Goal: Information Seeking & Learning: Learn about a topic

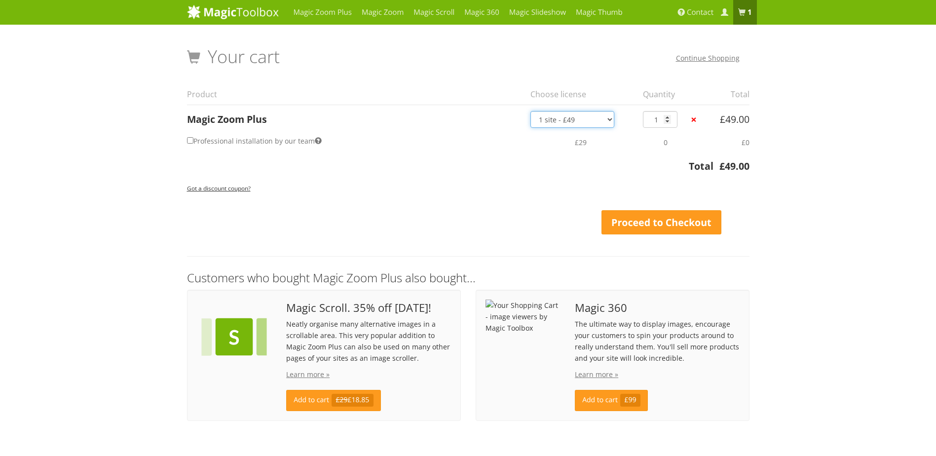
click at [571, 120] on select "1 site - £49 5 websites - £149 10 websites - £249 Unlimited - £599 Bundled - £1…" at bounding box center [573, 119] width 84 height 17
click at [570, 117] on select "1 site - £49 5 websites - £149 10 websites - £249 Unlimited - £599 Bundled - £1…" at bounding box center [573, 119] width 84 height 17
click at [394, 11] on link "Magic Zoom" at bounding box center [383, 12] width 52 height 25
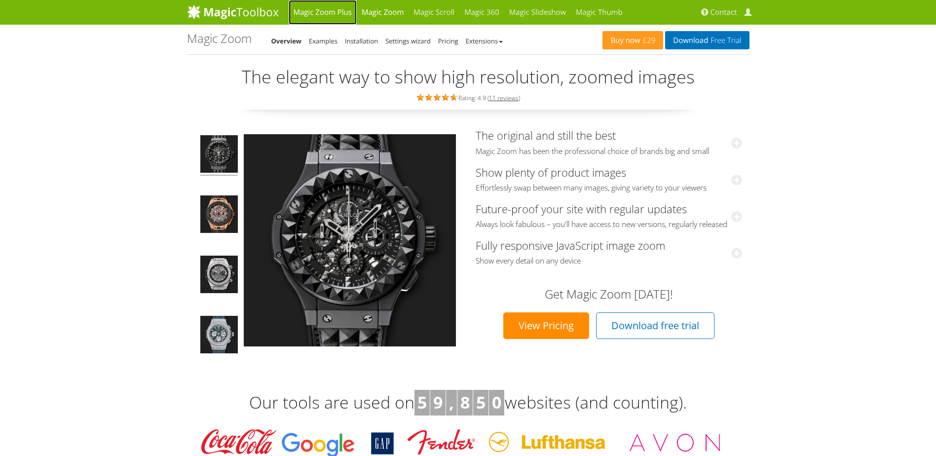
click at [331, 8] on link "Magic Zoom Plus" at bounding box center [323, 12] width 68 height 25
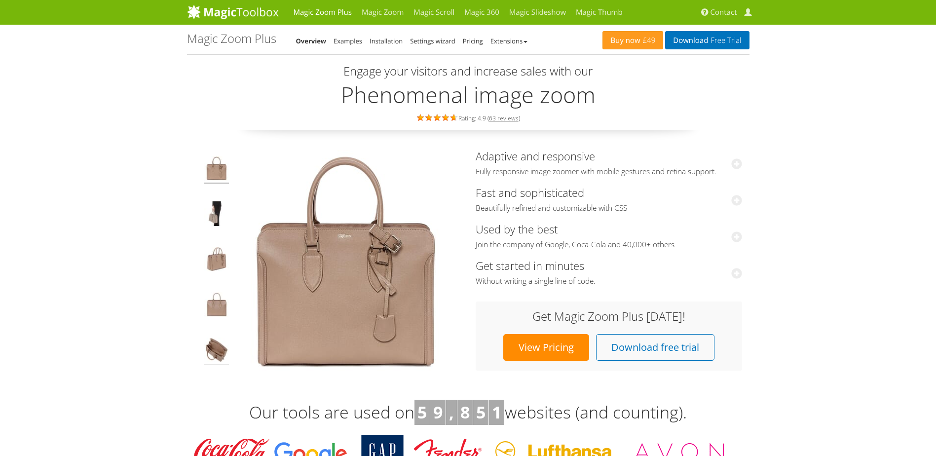
click at [208, 356] on img at bounding box center [216, 352] width 25 height 28
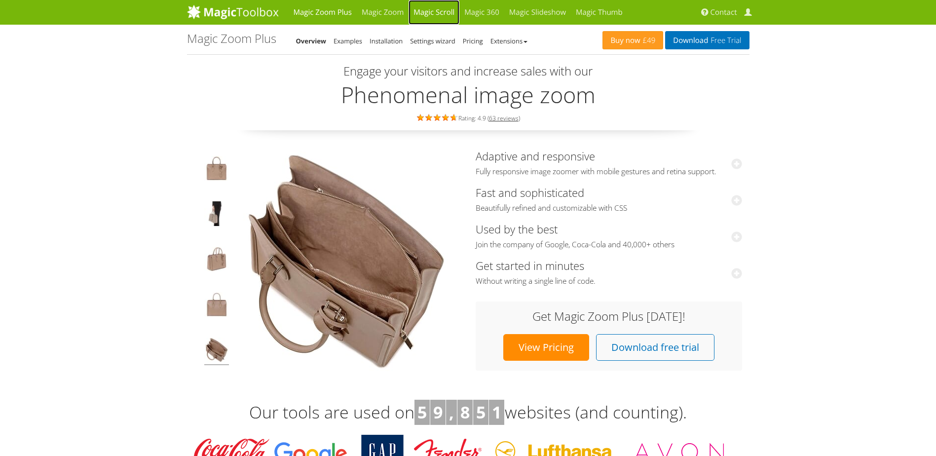
click at [448, 9] on link "Magic Scroll" at bounding box center [434, 12] width 51 height 25
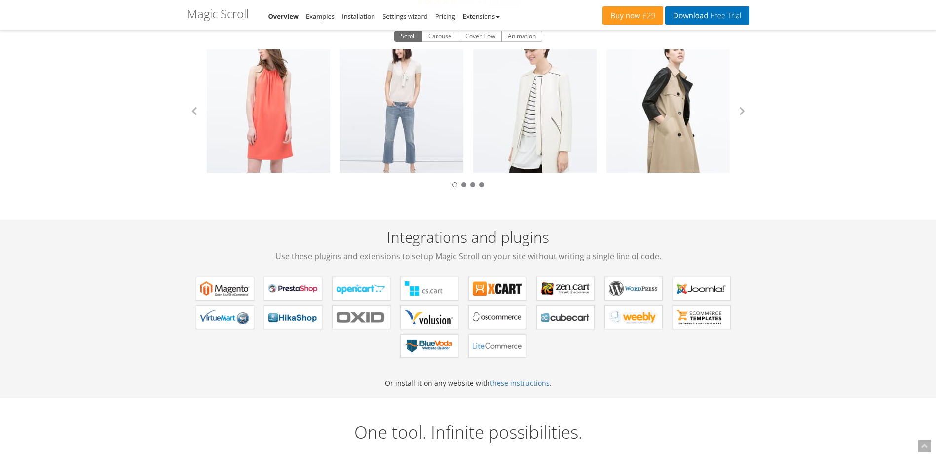
scroll to position [148, 0]
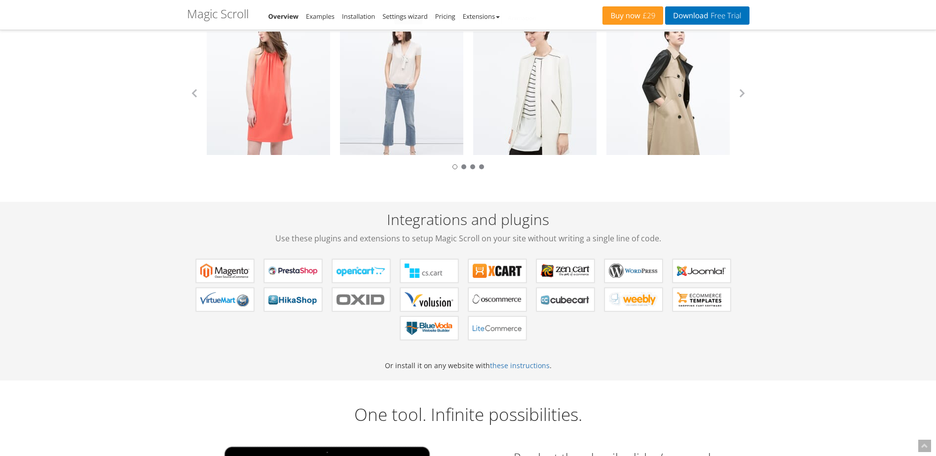
drag, startPoint x: 312, startPoint y: 119, endPoint x: 320, endPoint y: 170, distance: 51.4
click at [320, 155] on div "Zara Collection Zara Collection Zara Collection Zara Collection Zara Collection…" at bounding box center [468, 93] width 563 height 123
click at [297, 125] on link "Zara Collection" at bounding box center [268, 93] width 123 height 123
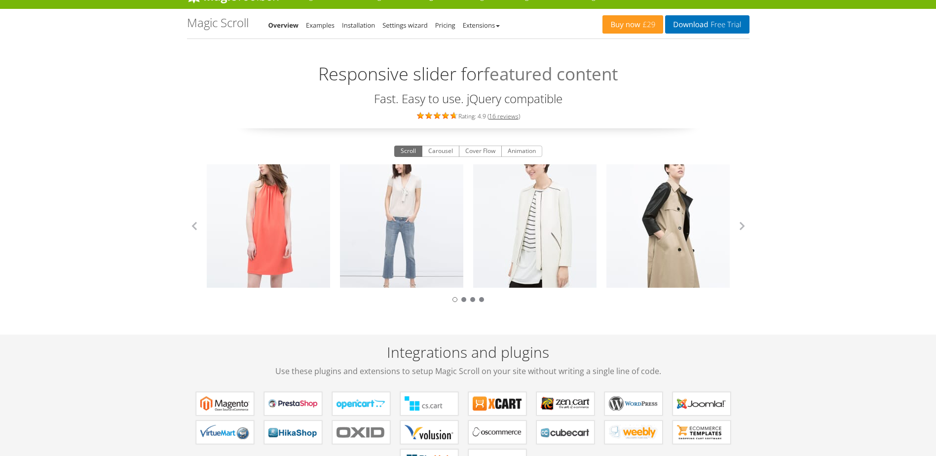
scroll to position [0, 0]
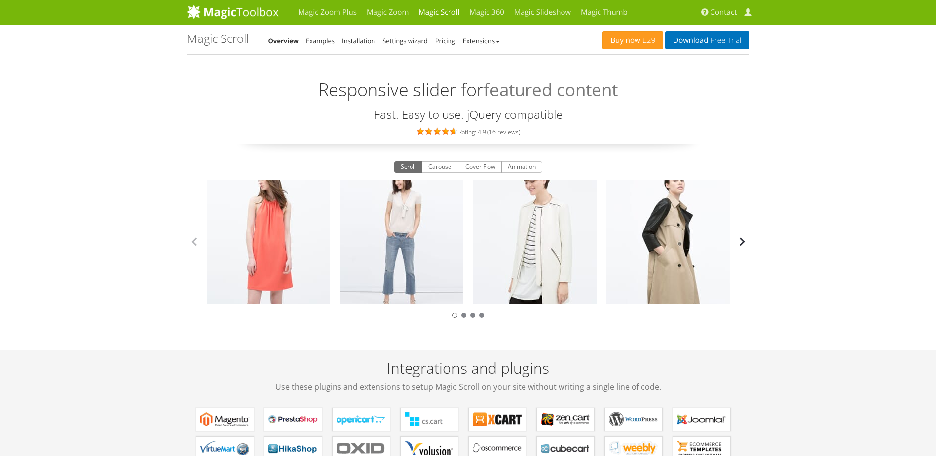
click at [746, 241] on button "button" at bounding box center [742, 241] width 15 height 15
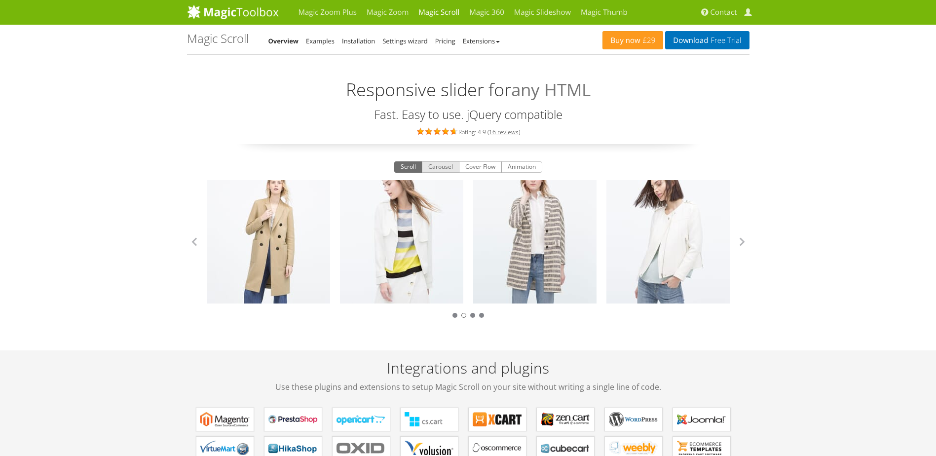
click at [445, 170] on button "Carousel" at bounding box center [441, 167] width 38 height 12
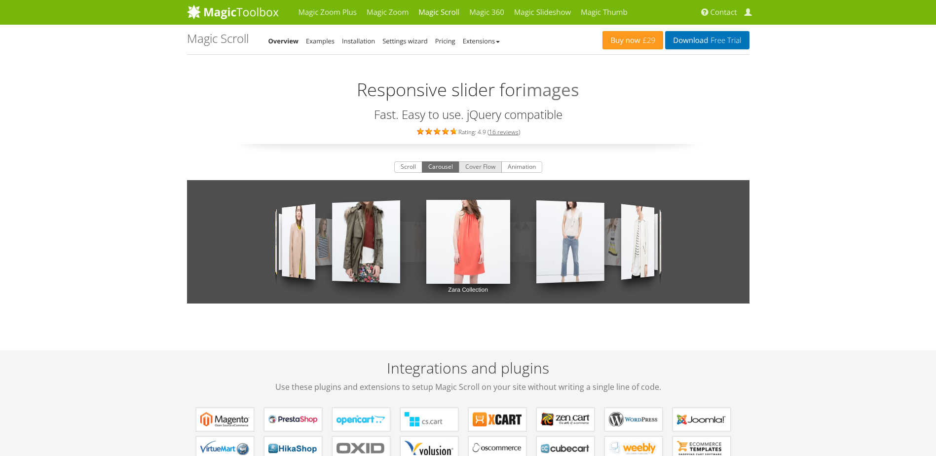
click at [474, 167] on button "Cover Flow" at bounding box center [480, 167] width 43 height 12
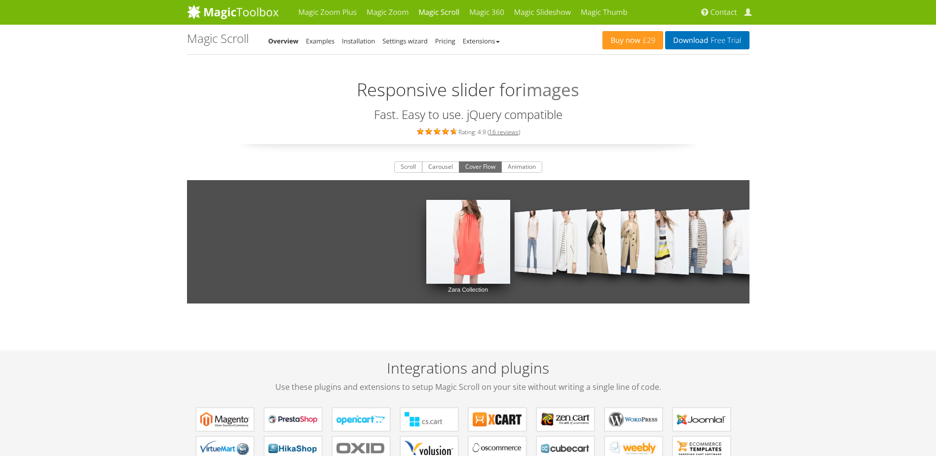
click at [540, 245] on link "Zara Collection" at bounding box center [533, 242] width 38 height 97
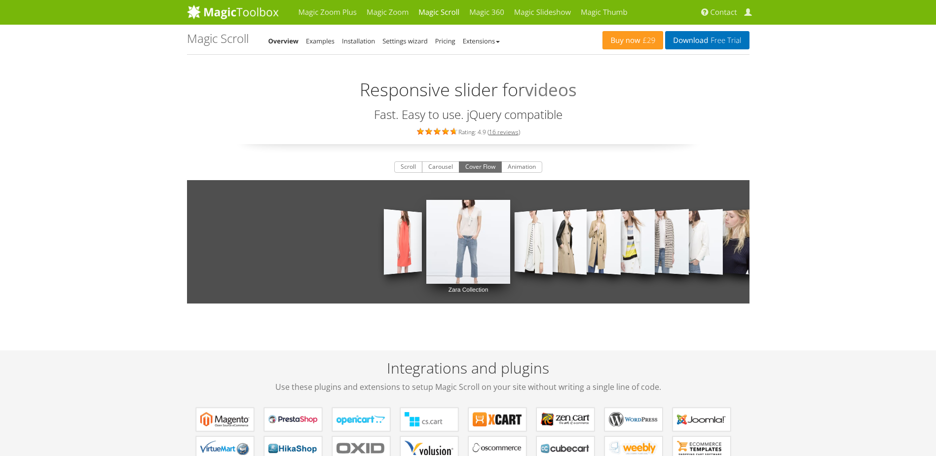
click at [539, 243] on link "Zara Collection" at bounding box center [533, 242] width 38 height 97
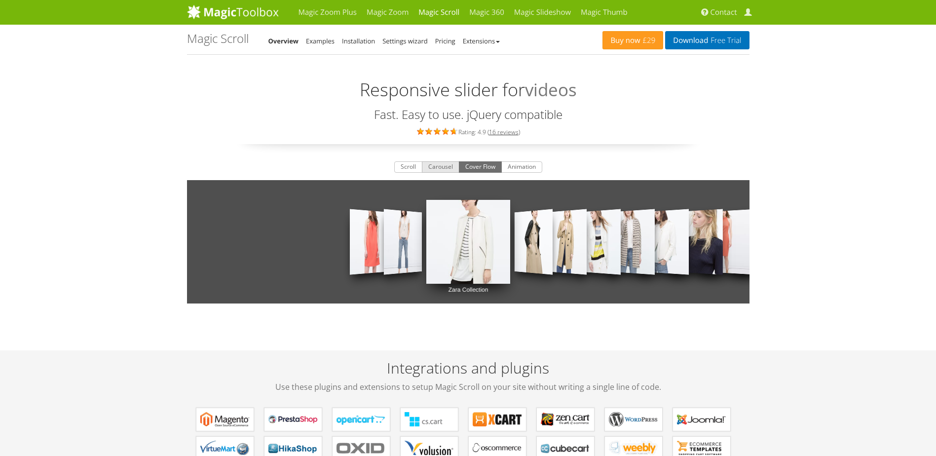
click at [440, 165] on button "Carousel" at bounding box center [441, 167] width 38 height 12
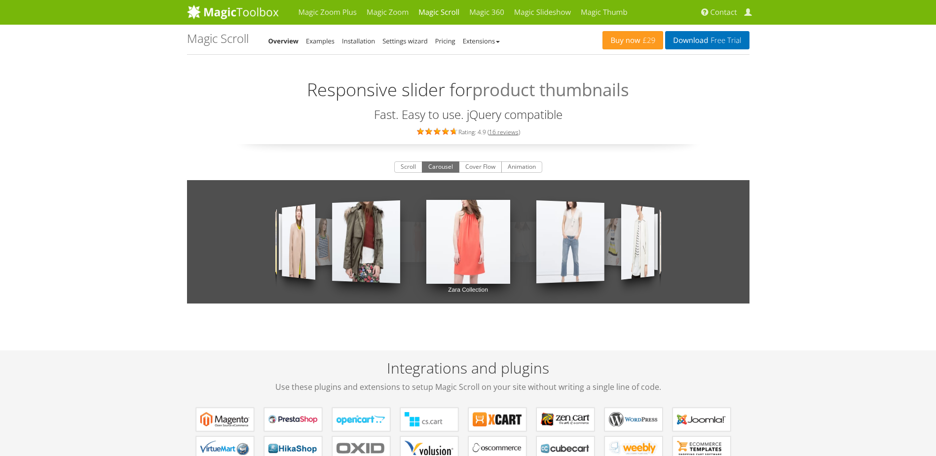
click at [557, 243] on link "Zara Collection" at bounding box center [570, 242] width 68 height 122
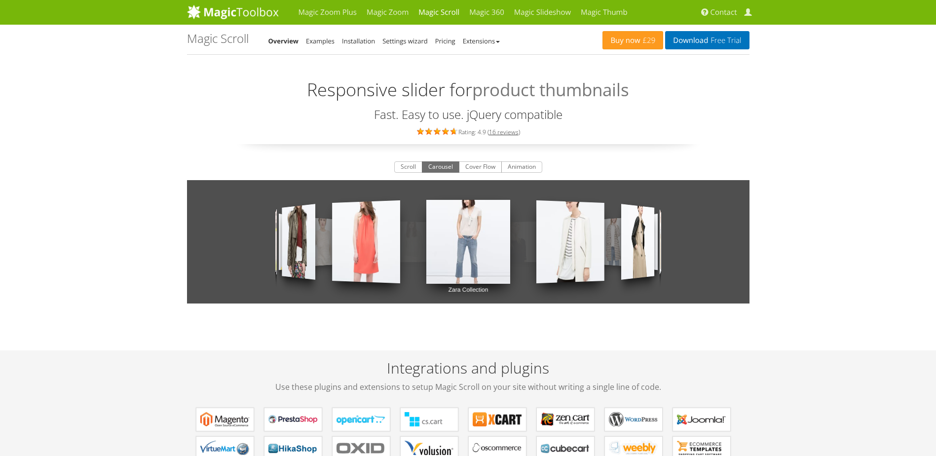
click at [557, 243] on link "Zara Collection" at bounding box center [570, 242] width 68 height 122
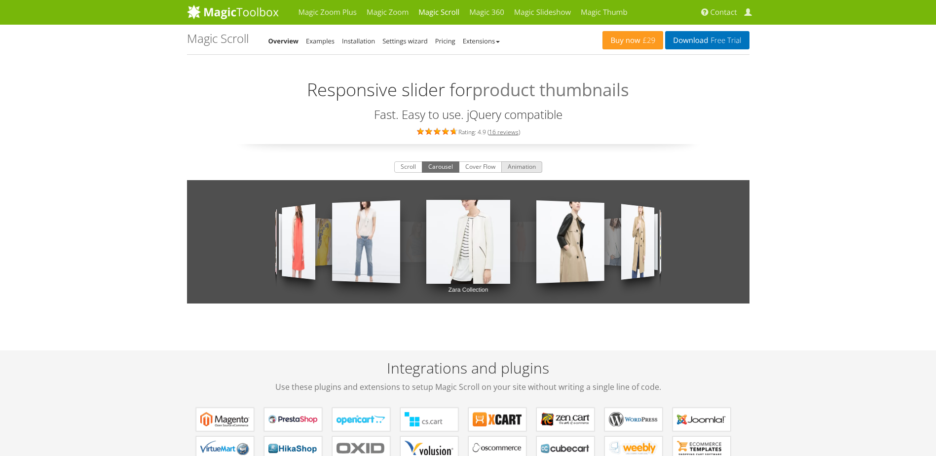
click at [518, 168] on button "Animation" at bounding box center [521, 167] width 41 height 12
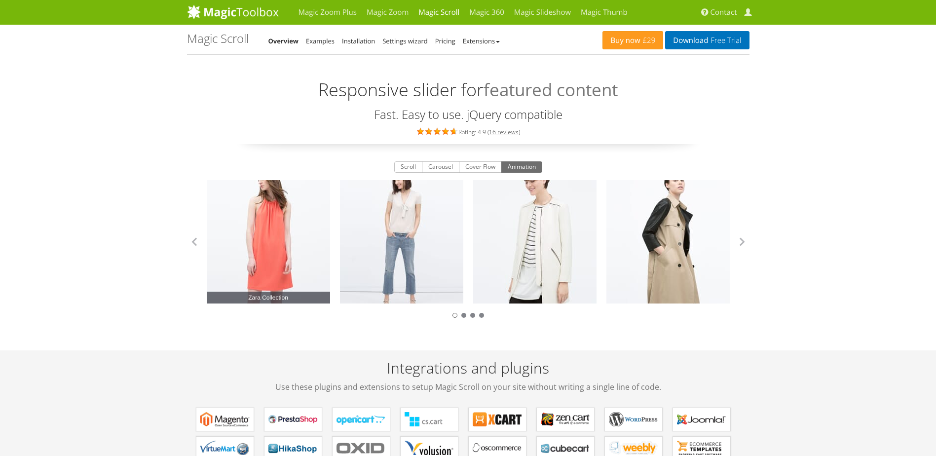
click at [285, 251] on link "Zara Collection" at bounding box center [268, 241] width 123 height 123
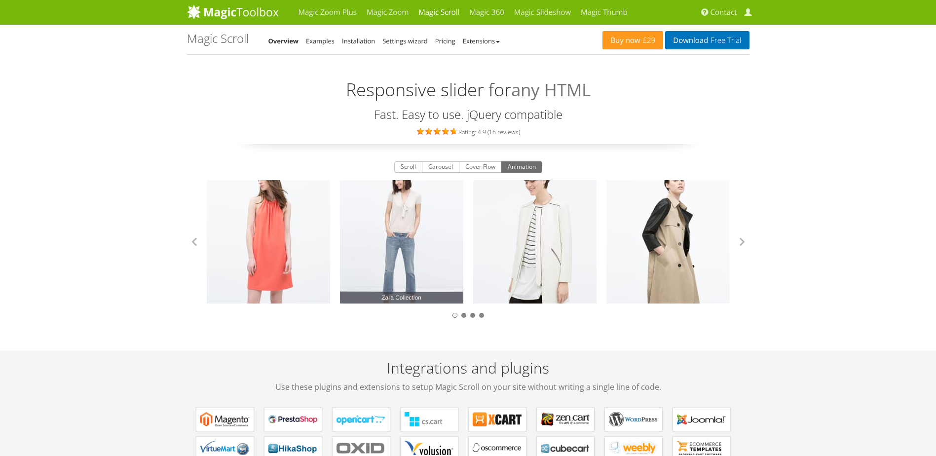
click at [401, 237] on link "Zara Collection" at bounding box center [401, 241] width 123 height 123
click at [741, 243] on button "button" at bounding box center [742, 241] width 15 height 15
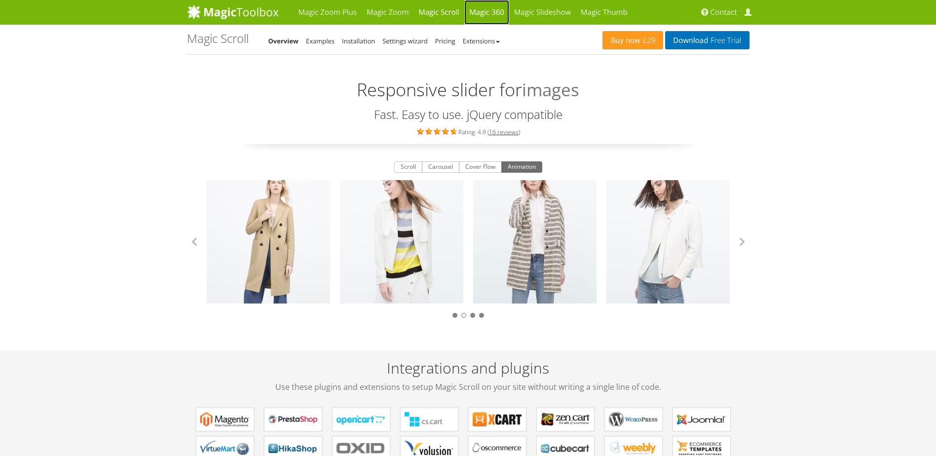
click at [477, 7] on link "Magic 360" at bounding box center [486, 12] width 45 height 25
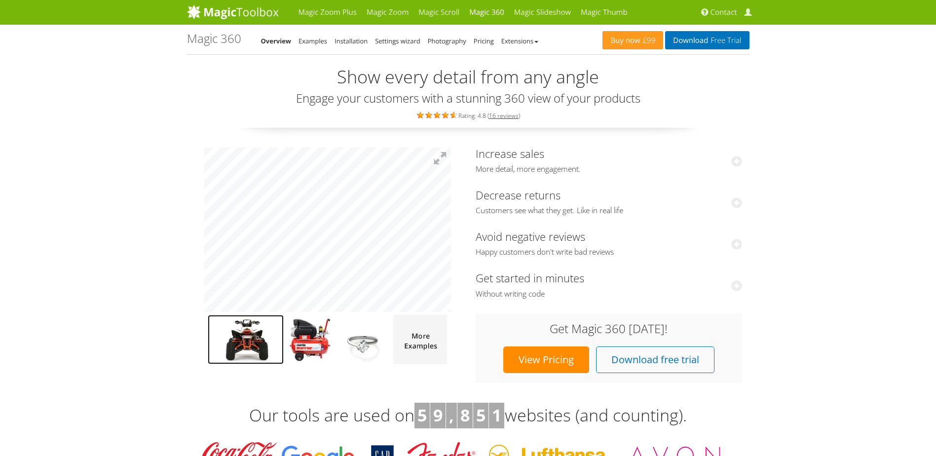
click at [261, 332] on img at bounding box center [246, 339] width 76 height 49
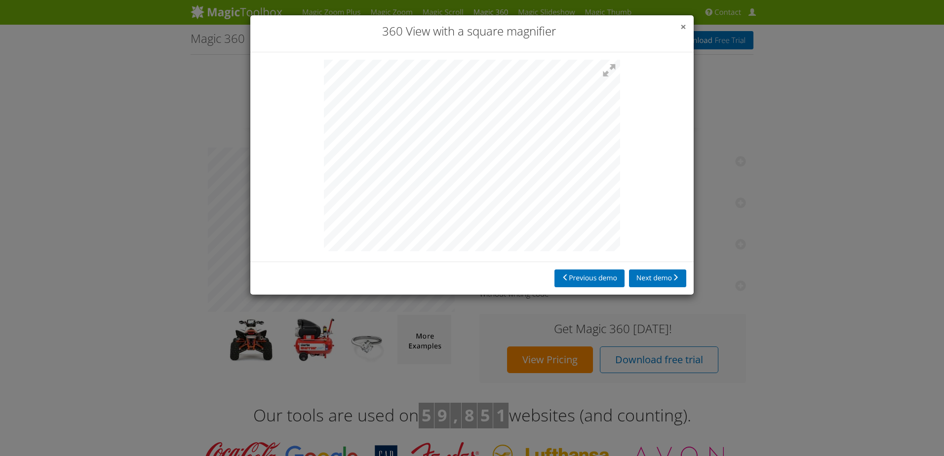
click at [682, 23] on span "×" at bounding box center [683, 27] width 6 height 14
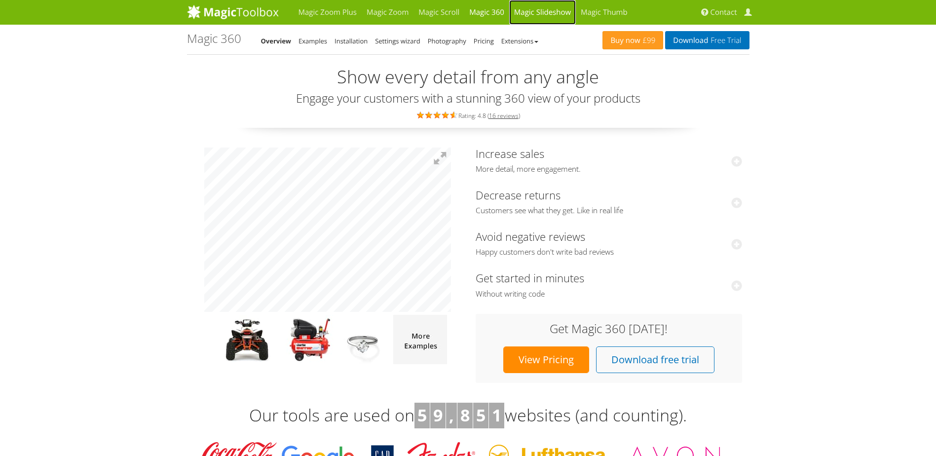
click at [552, 9] on link "Magic Slideshow" at bounding box center [542, 12] width 67 height 25
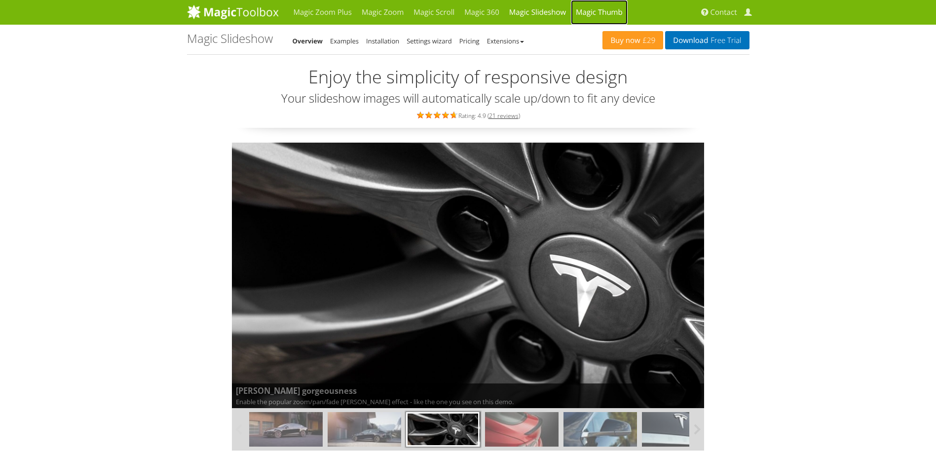
click at [588, 12] on link "Magic Thumb" at bounding box center [599, 12] width 57 height 25
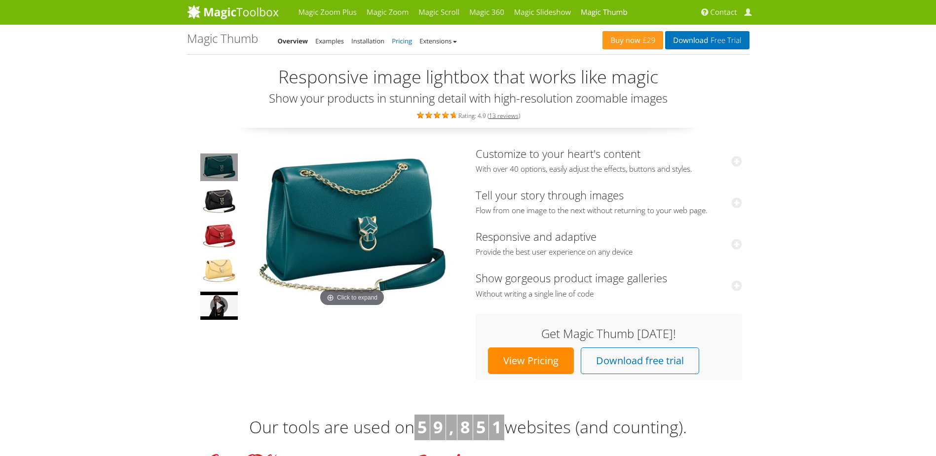
click at [401, 42] on link "Pricing" at bounding box center [402, 41] width 20 height 9
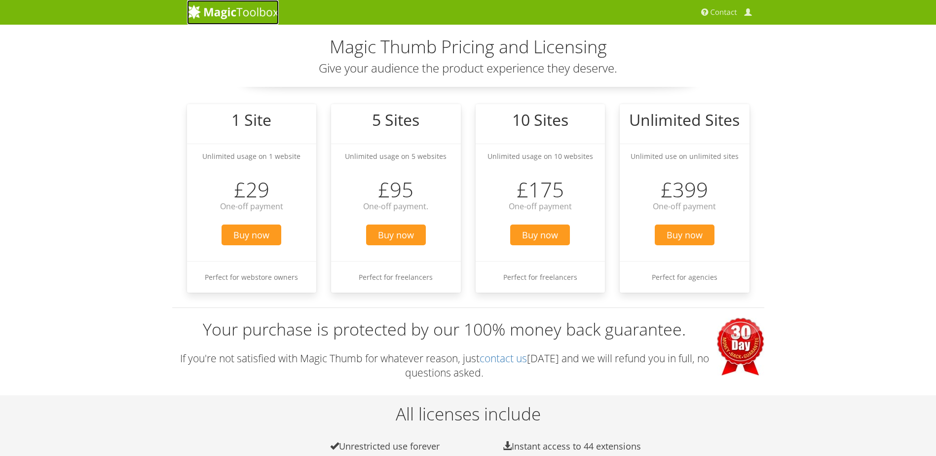
click at [233, 11] on img at bounding box center [233, 11] width 92 height 15
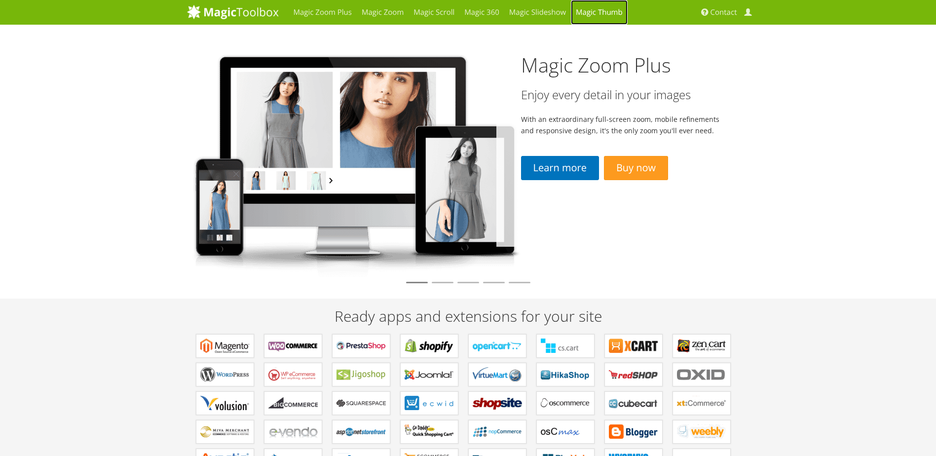
click at [613, 9] on link "Magic Thumb" at bounding box center [599, 12] width 57 height 25
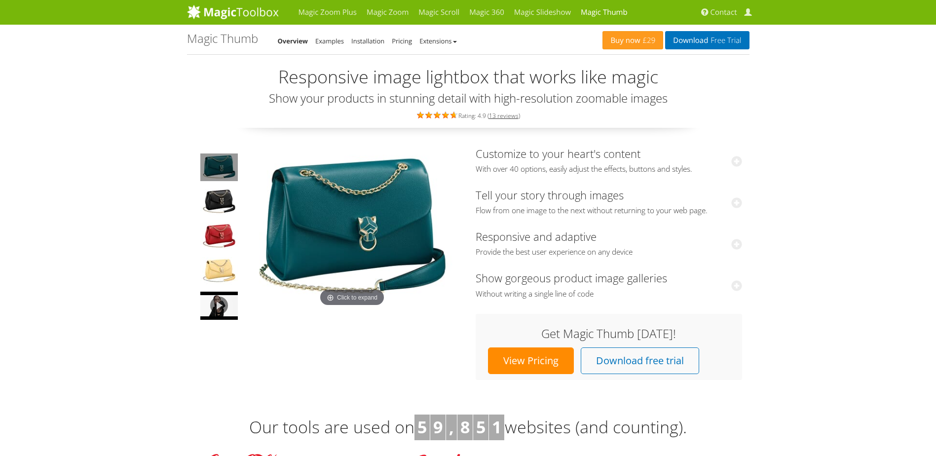
click at [356, 244] on img at bounding box center [352, 229] width 217 height 162
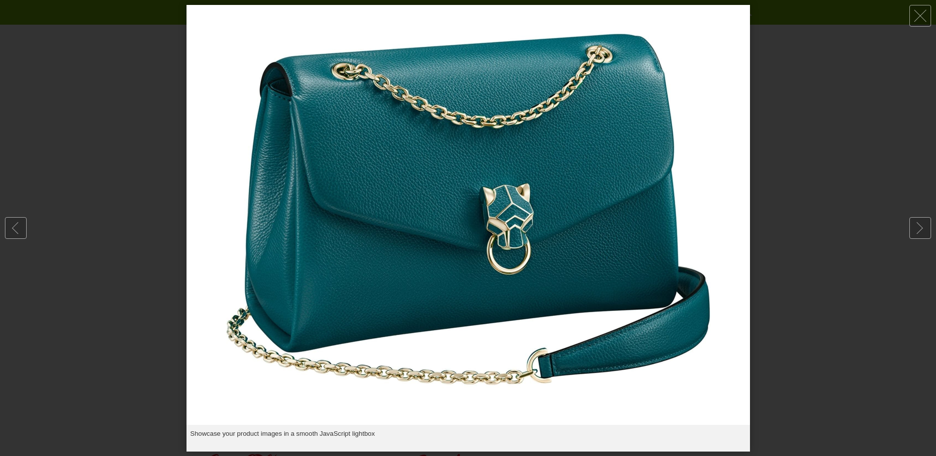
click at [356, 244] on img at bounding box center [469, 215] width 564 height 420
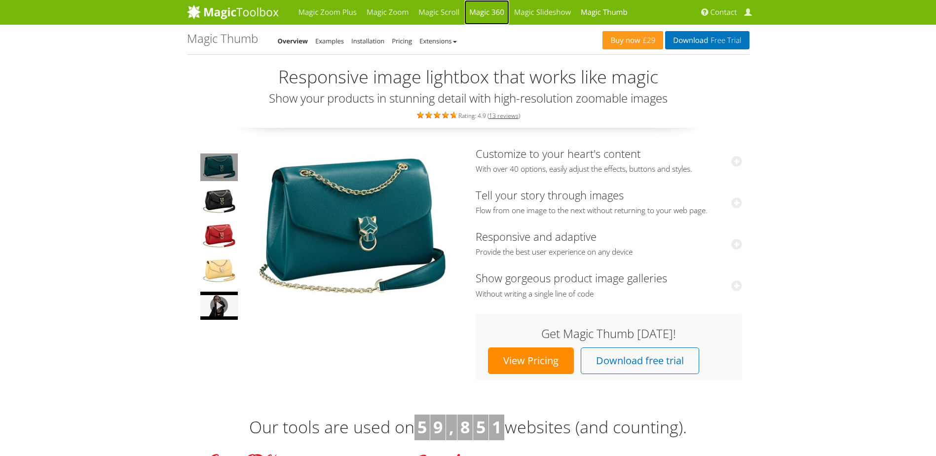
click at [495, 16] on link "Magic 360" at bounding box center [486, 12] width 45 height 25
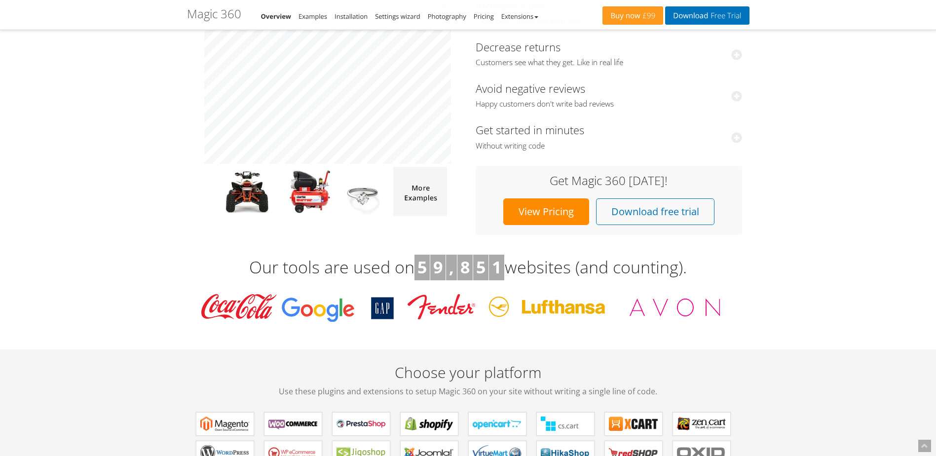
scroll to position [148, 0]
click at [544, 213] on link "View Pricing" at bounding box center [546, 211] width 86 height 27
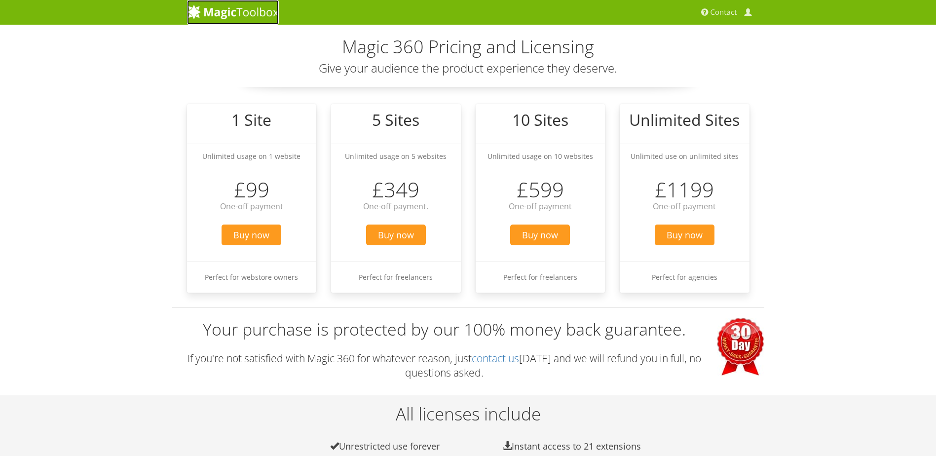
click at [234, 9] on img at bounding box center [233, 11] width 92 height 15
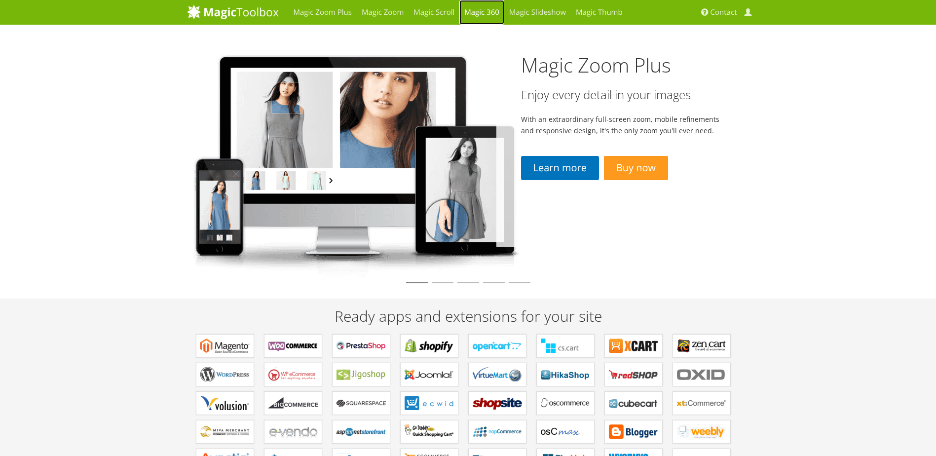
click at [499, 20] on link "Magic 360" at bounding box center [481, 12] width 45 height 25
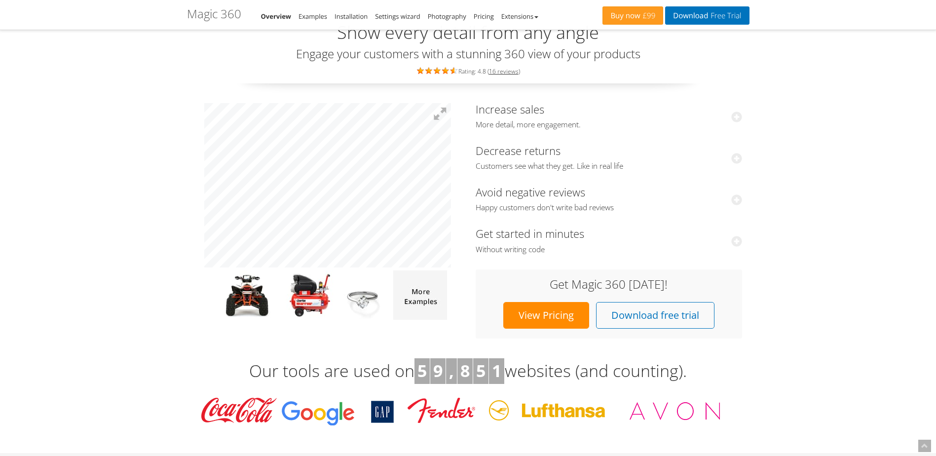
scroll to position [148, 0]
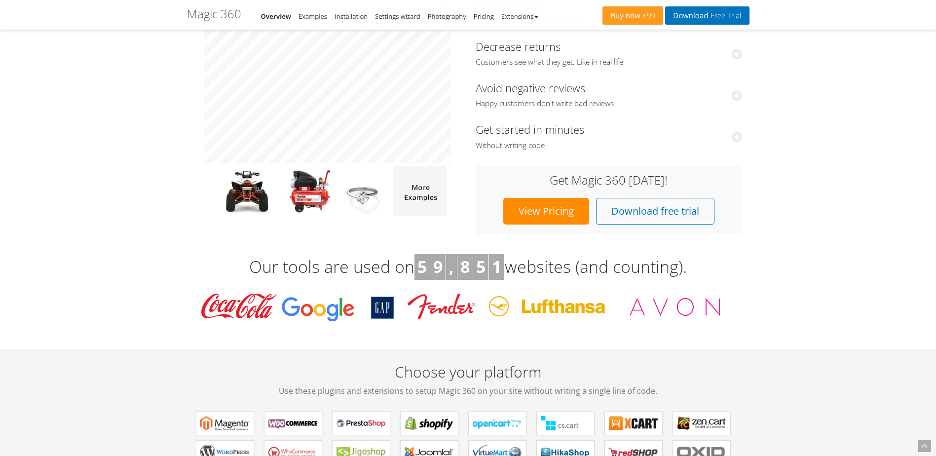
click at [533, 217] on link "View Pricing" at bounding box center [546, 211] width 86 height 27
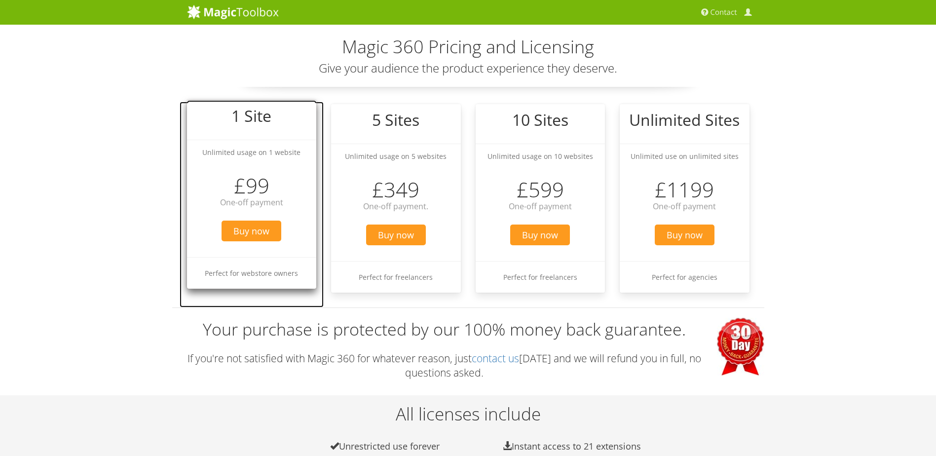
click at [265, 174] on h3 "£99" at bounding box center [252, 185] width 130 height 23
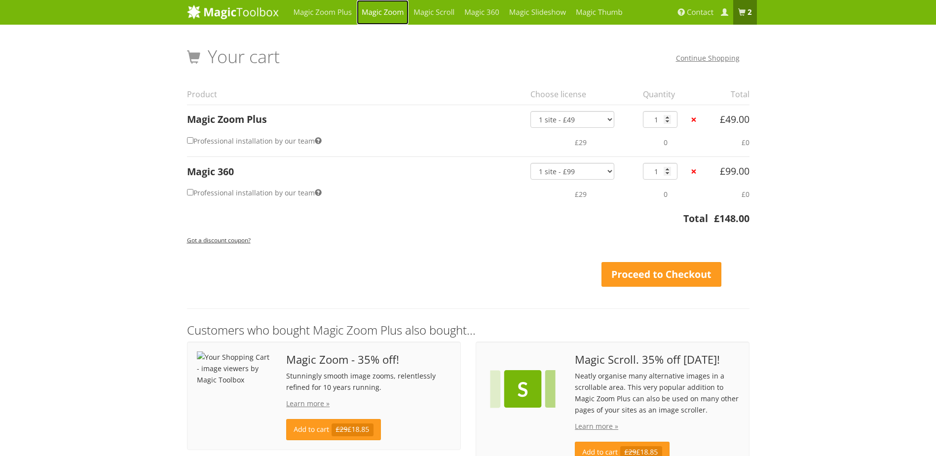
click at [373, 11] on link "Magic Zoom" at bounding box center [383, 12] width 52 height 25
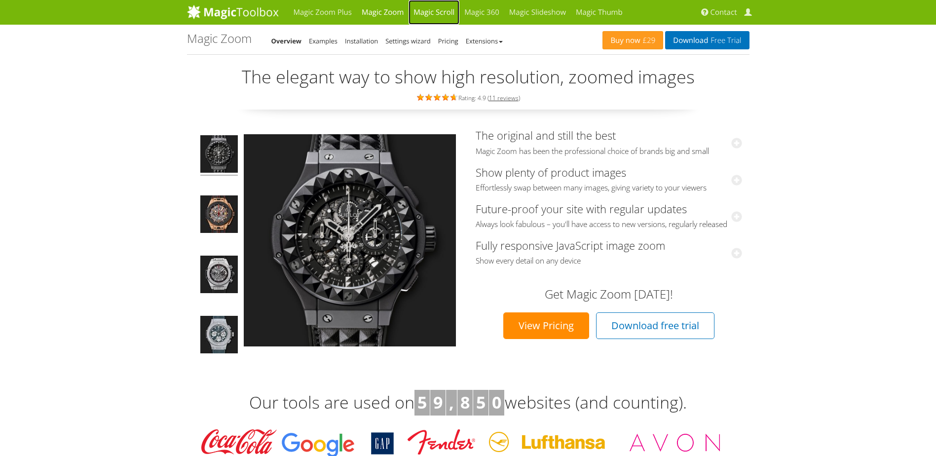
click at [432, 14] on link "Magic Scroll" at bounding box center [434, 12] width 51 height 25
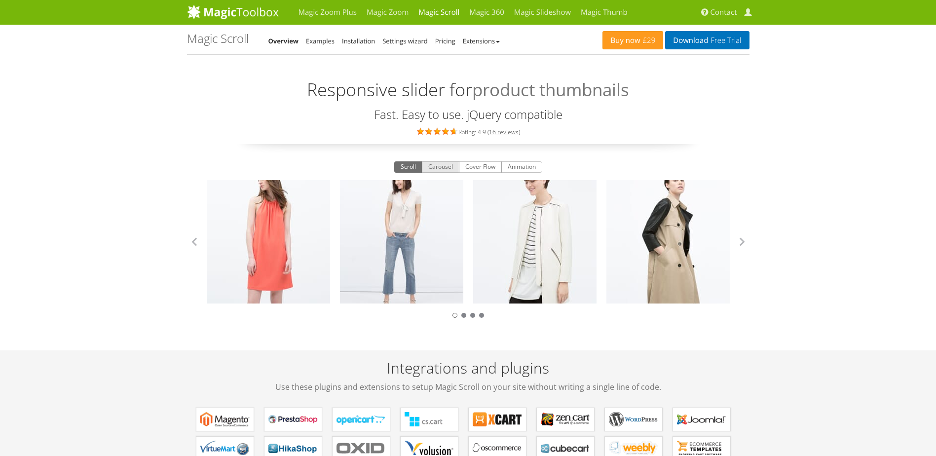
click at [433, 169] on button "Carousel" at bounding box center [441, 167] width 38 height 12
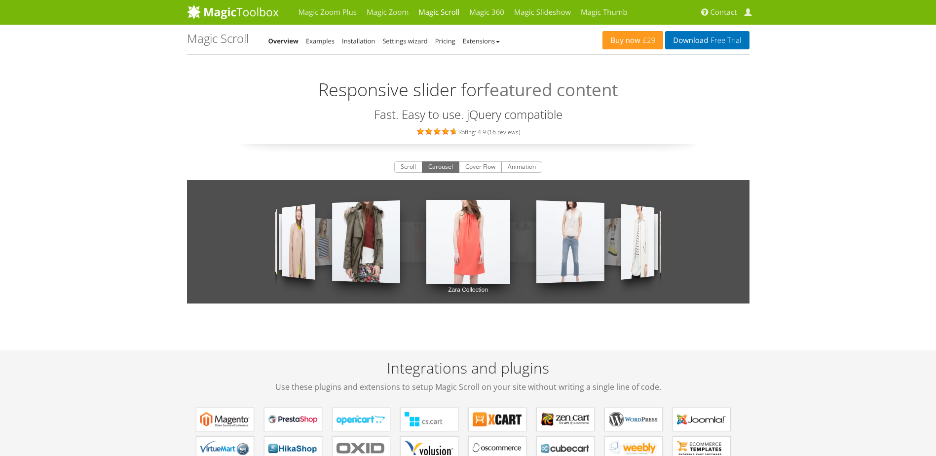
click at [580, 250] on link "Zara Collection" at bounding box center [570, 242] width 68 height 122
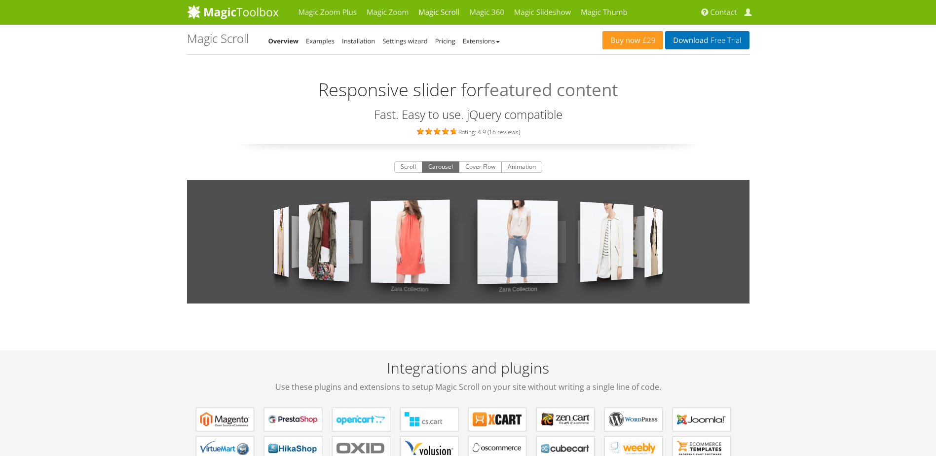
click at [611, 250] on link "Zara Collection" at bounding box center [594, 242] width 34 height 68
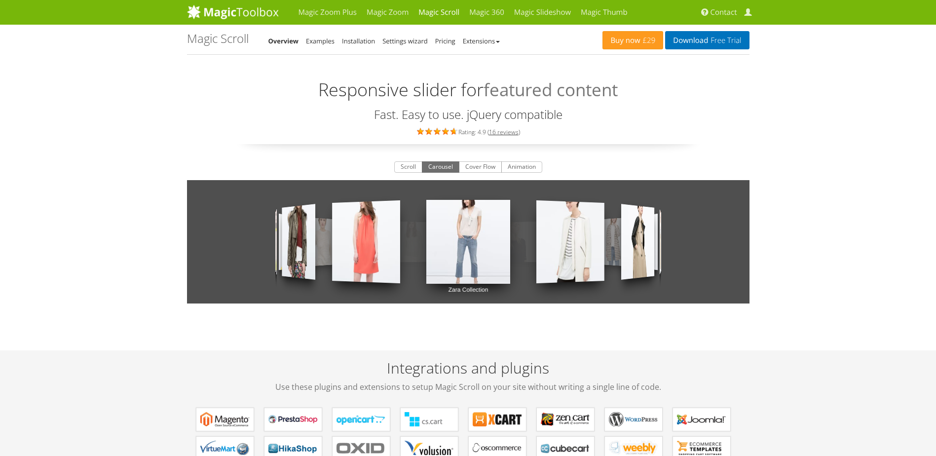
click at [635, 248] on link "Zara Collection" at bounding box center [638, 243] width 34 height 112
click at [637, 245] on link "Zara Collection" at bounding box center [638, 243] width 34 height 112
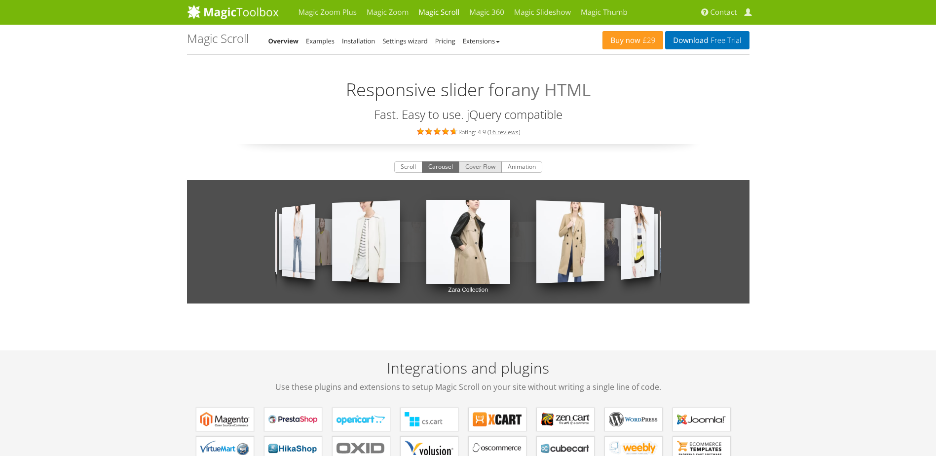
click at [472, 164] on button "Cover Flow" at bounding box center [480, 167] width 43 height 12
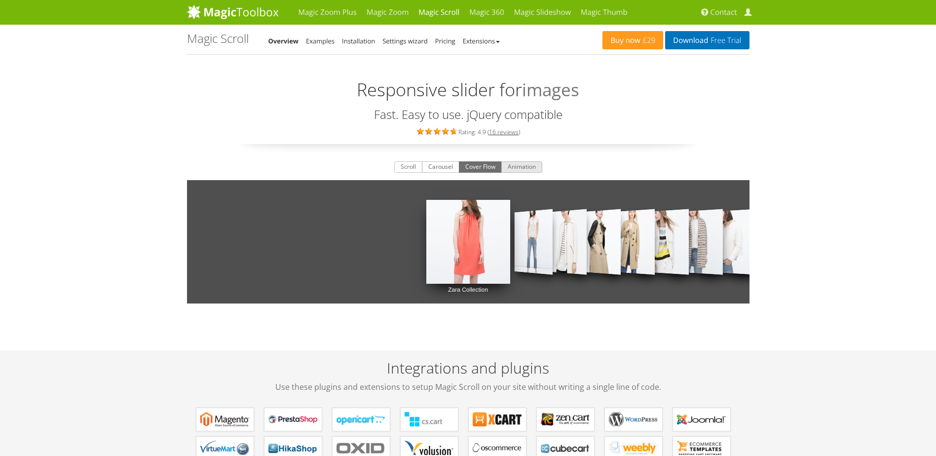
click at [532, 168] on button "Animation" at bounding box center [521, 167] width 41 height 12
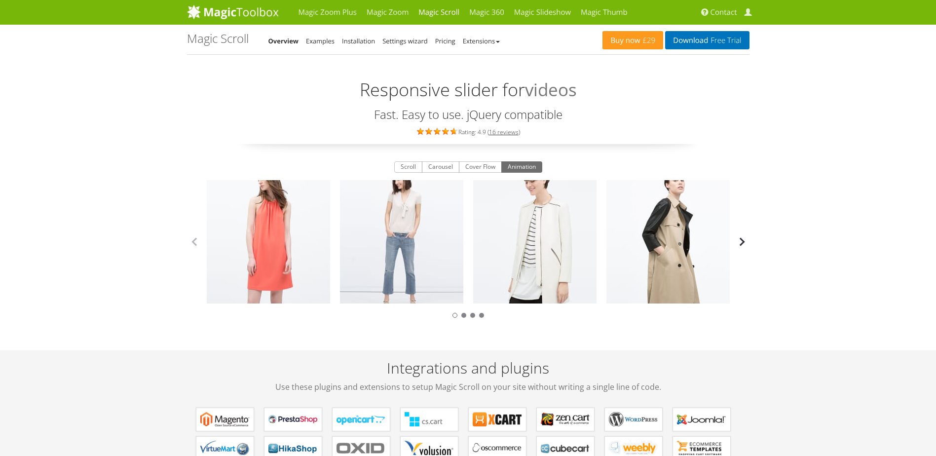
click at [747, 243] on button "button" at bounding box center [742, 241] width 15 height 15
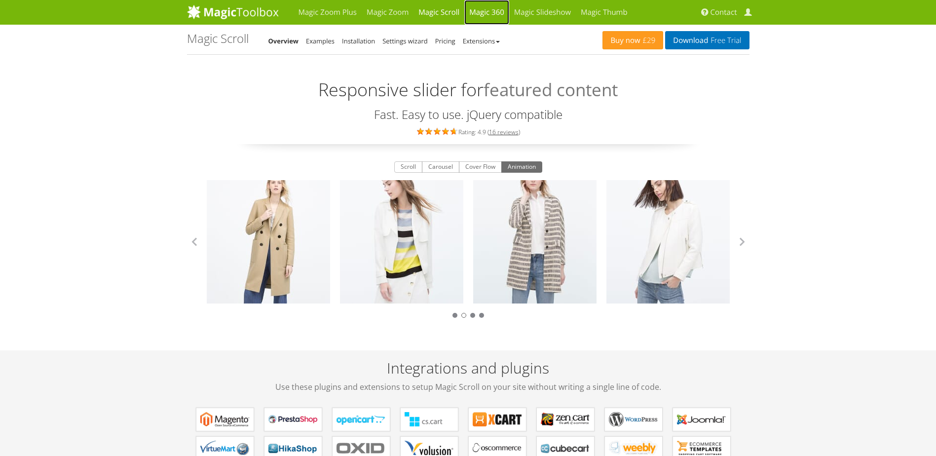
click at [473, 14] on link "Magic 360" at bounding box center [486, 12] width 45 height 25
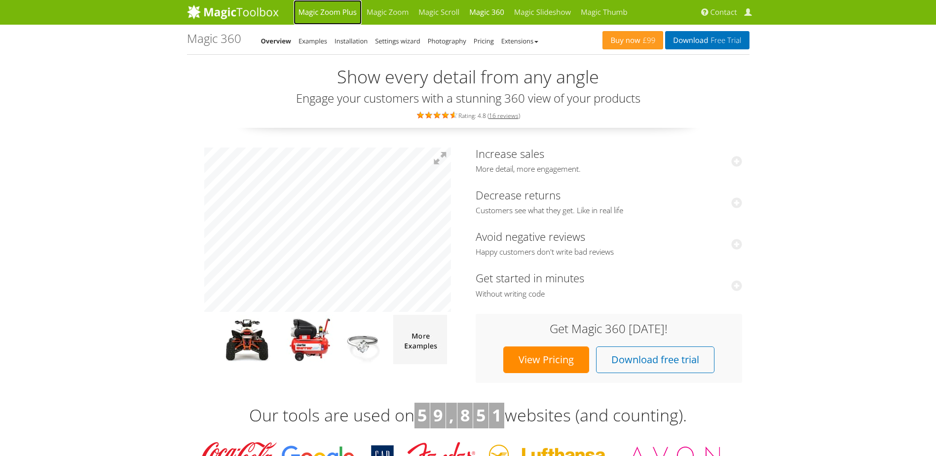
click at [332, 11] on link "Magic Zoom Plus" at bounding box center [328, 12] width 68 height 25
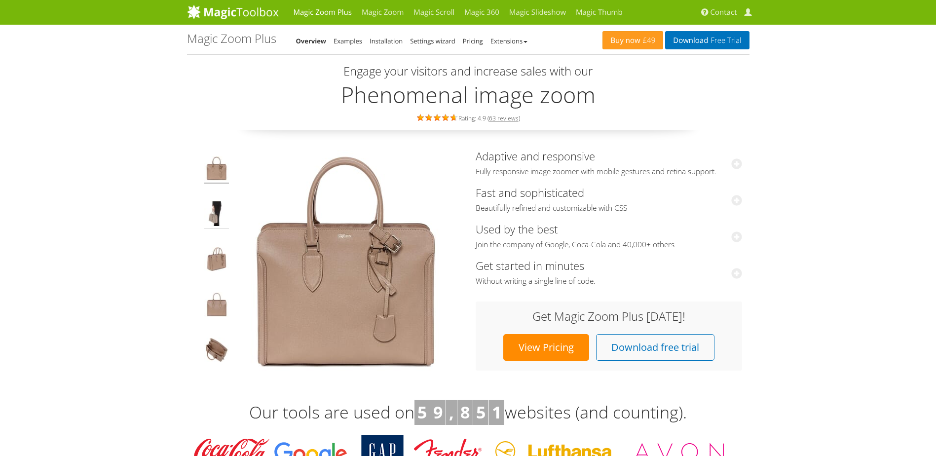
click at [218, 222] on img at bounding box center [216, 215] width 25 height 28
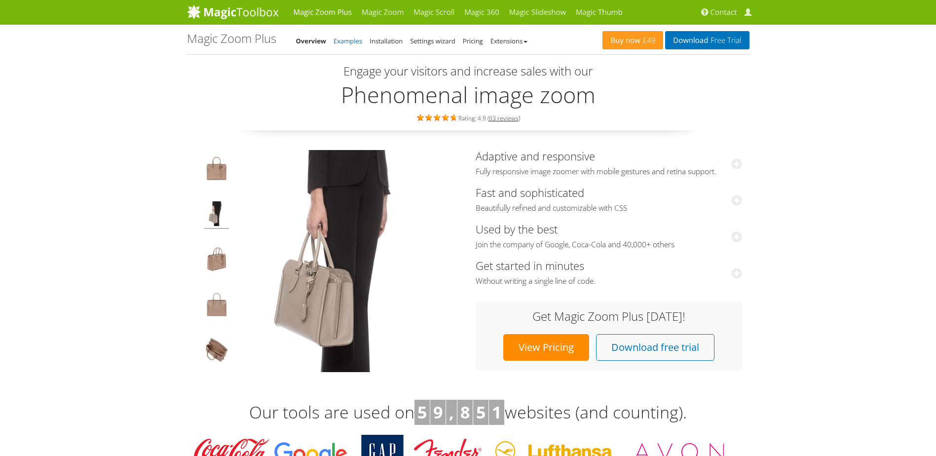
click at [351, 44] on link "Examples" at bounding box center [348, 41] width 29 height 9
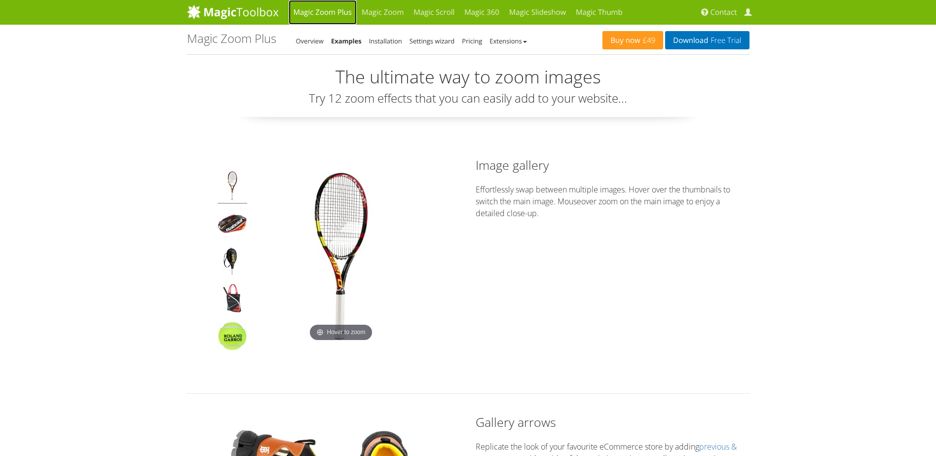
click at [319, 13] on link "Magic Zoom Plus" at bounding box center [323, 12] width 68 height 25
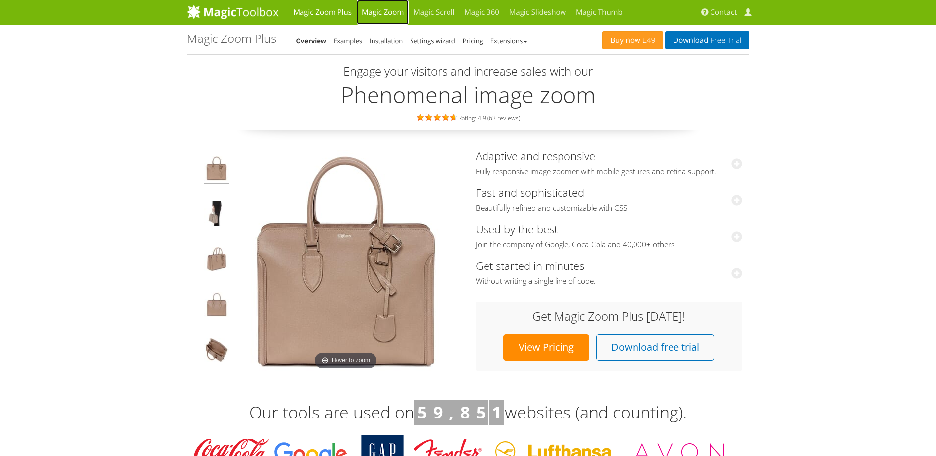
click at [368, 16] on link "Magic Zoom" at bounding box center [383, 12] width 52 height 25
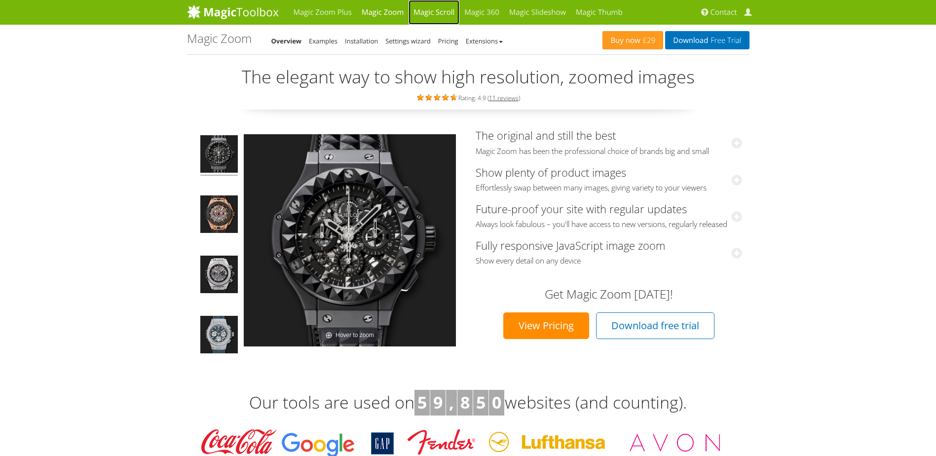
click at [432, 11] on link "Magic Scroll" at bounding box center [434, 12] width 51 height 25
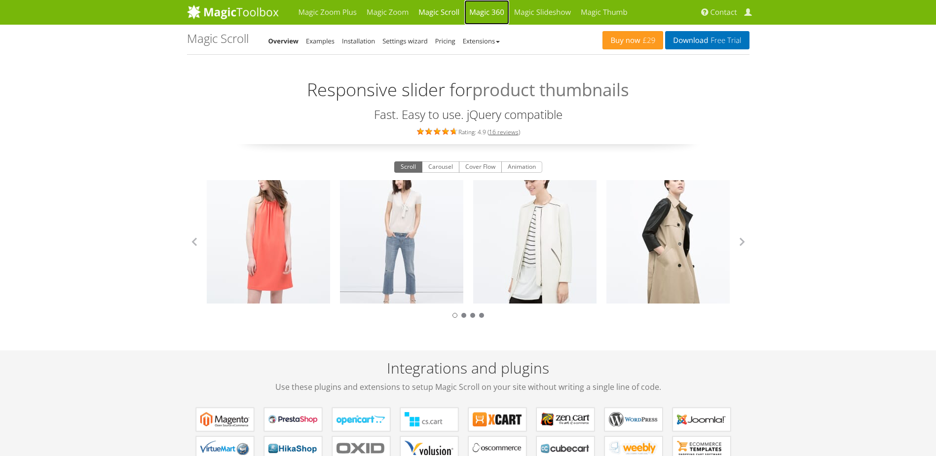
click at [498, 13] on link "Magic 360" at bounding box center [486, 12] width 45 height 25
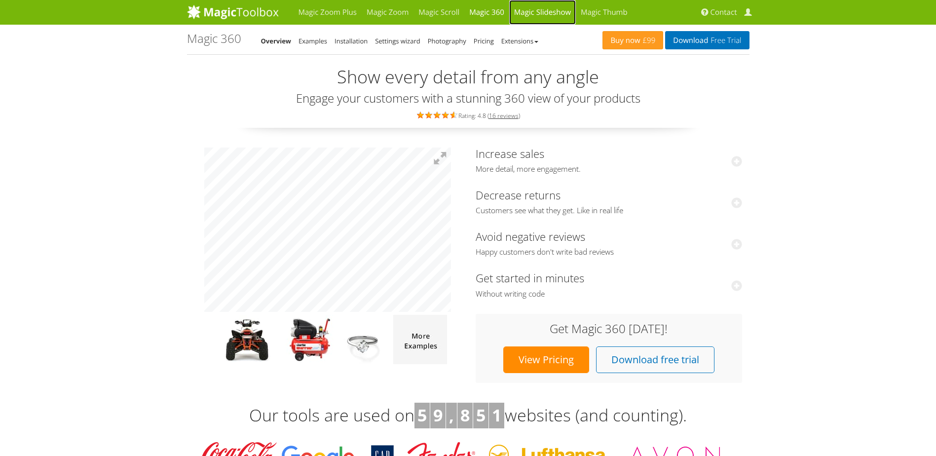
click at [541, 13] on link "Magic Slideshow" at bounding box center [542, 12] width 67 height 25
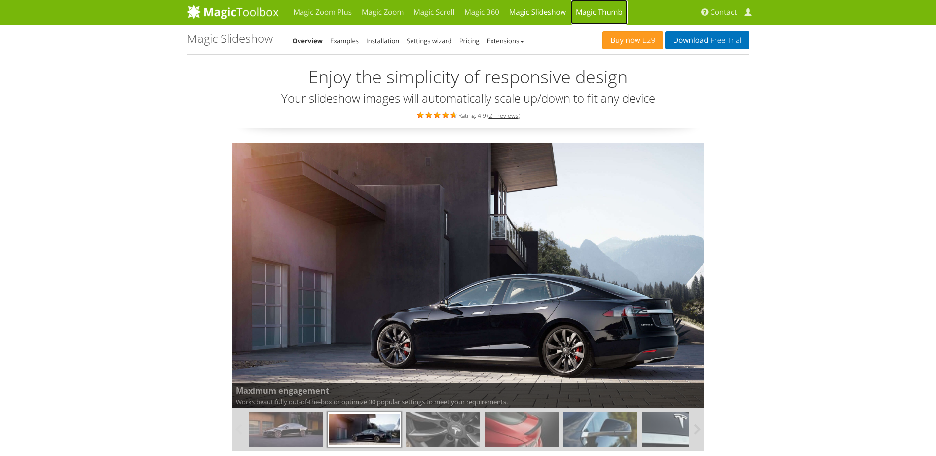
click at [584, 13] on link "Magic Thumb" at bounding box center [599, 12] width 57 height 25
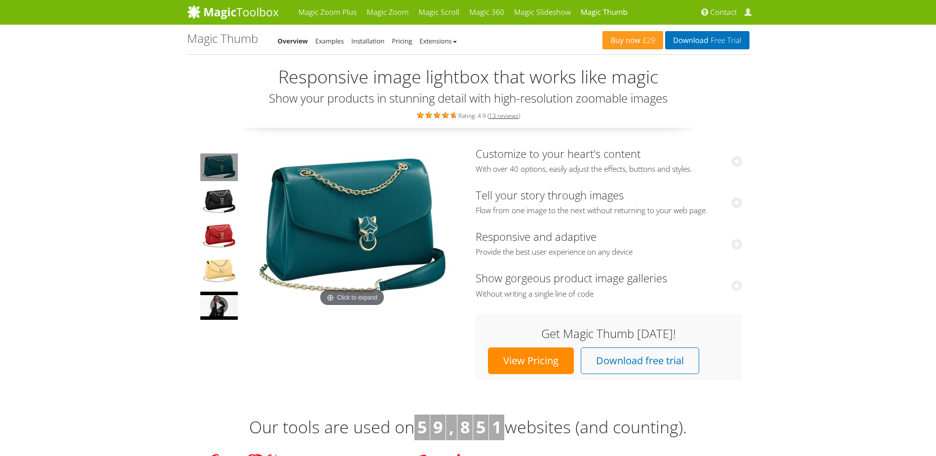
click at [393, 202] on img at bounding box center [352, 229] width 217 height 162
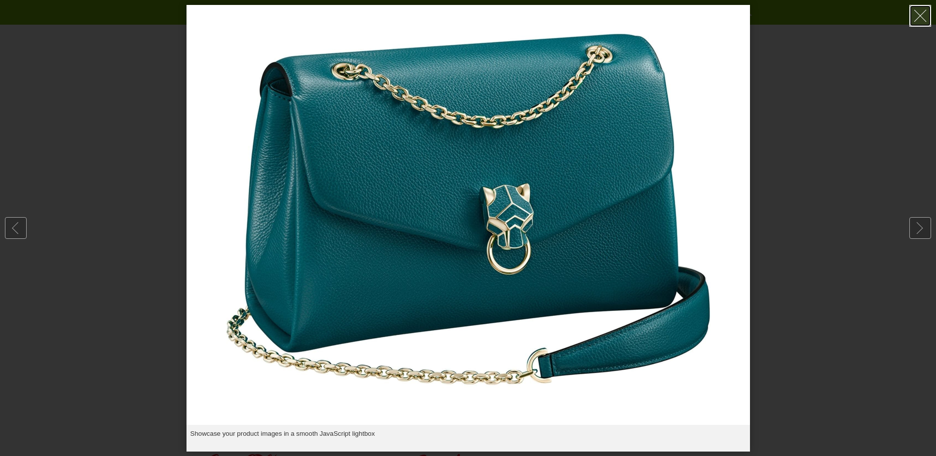
click at [921, 17] on link at bounding box center [921, 16] width 22 height 22
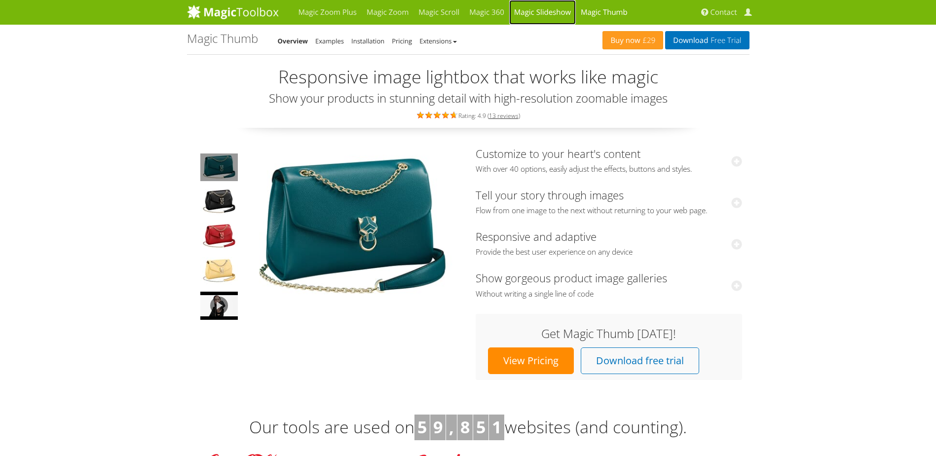
click at [557, 8] on link "Magic Slideshow" at bounding box center [542, 12] width 67 height 25
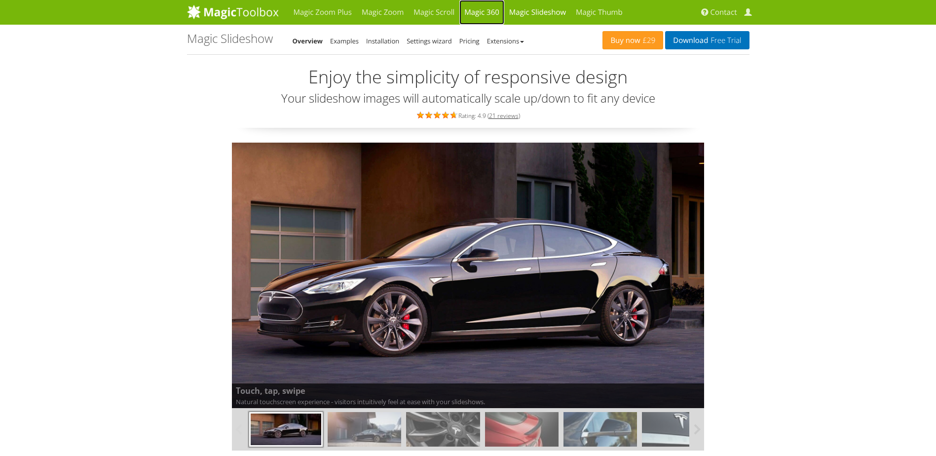
click at [481, 17] on link "Magic 360" at bounding box center [481, 12] width 45 height 25
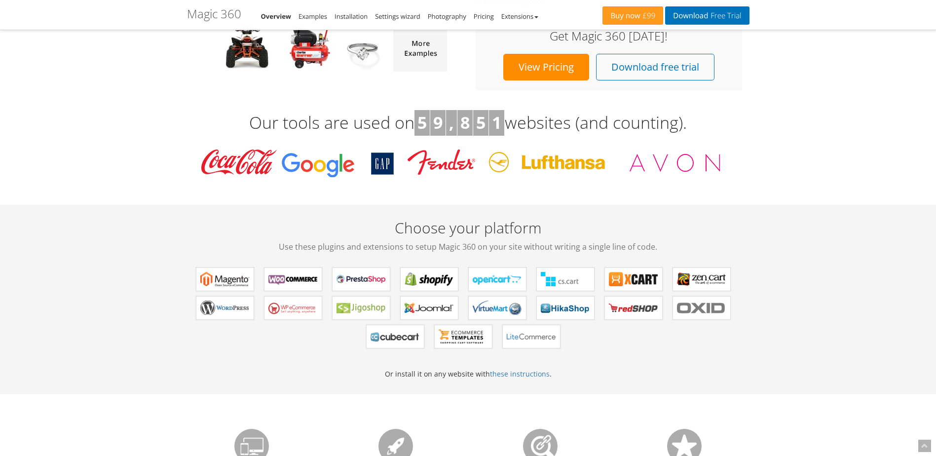
scroll to position [296, 0]
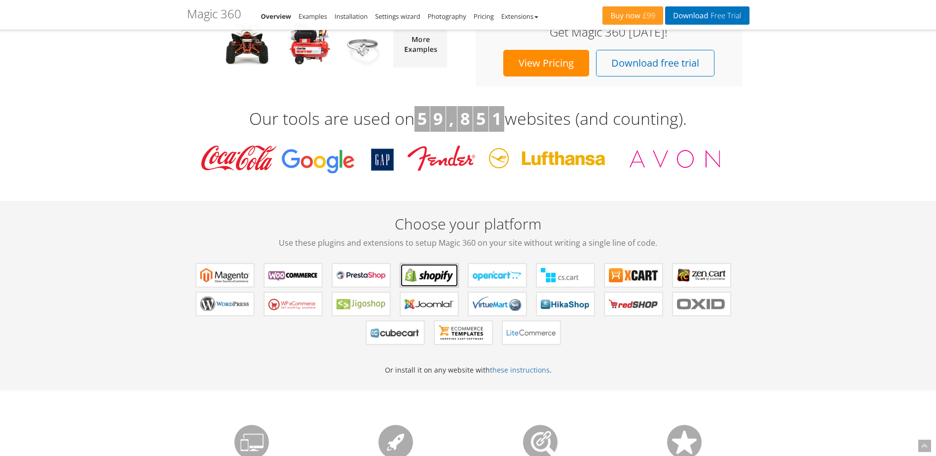
click at [443, 274] on b "Magic 360 for Shopify" at bounding box center [429, 275] width 49 height 15
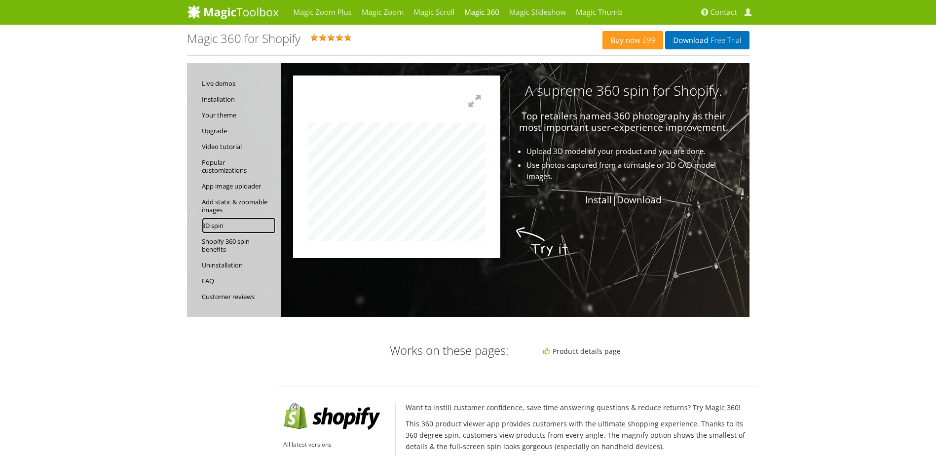
click at [214, 226] on link "3D spin" at bounding box center [239, 226] width 74 height 16
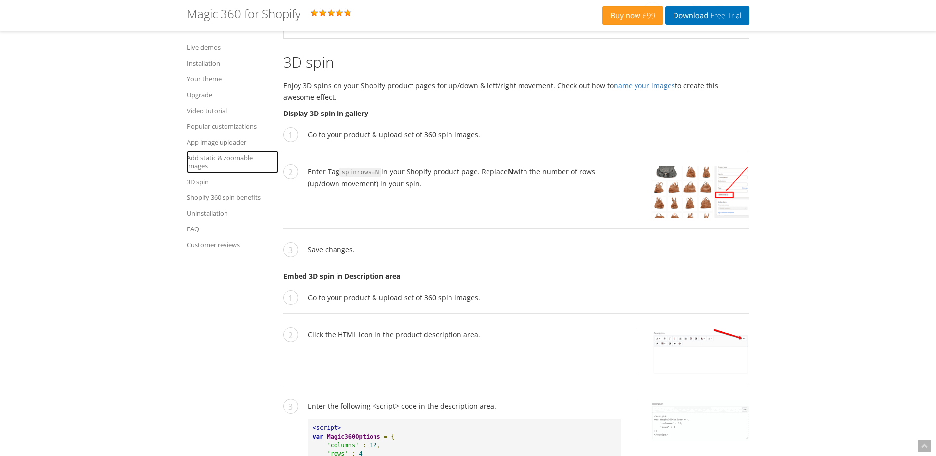
click at [202, 158] on link "Add static & zoomable images" at bounding box center [232, 162] width 91 height 24
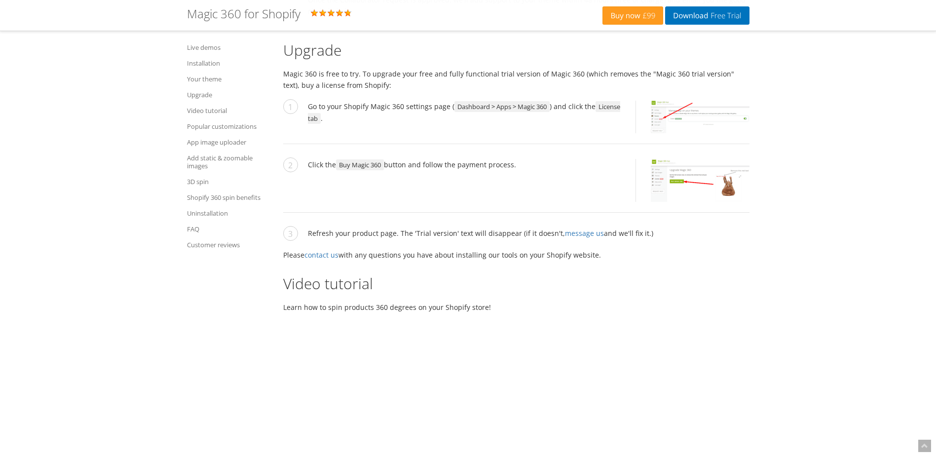
scroll to position [2476, 0]
